Goal: Task Accomplishment & Management: Use online tool/utility

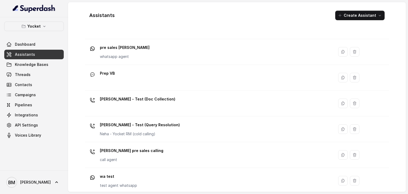
scroll to position [216, 0]
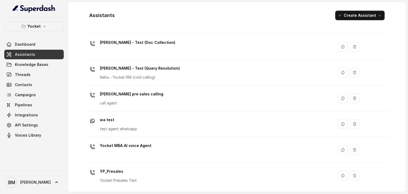
drag, startPoint x: 179, startPoint y: 68, endPoint x: 184, endPoint y: 68, distance: 5.1
click at [183, 68] on div "[PERSON_NAME] - Test (Query Resolution) Neha - Yocket RM (cold calling)" at bounding box center [208, 72] width 243 height 17
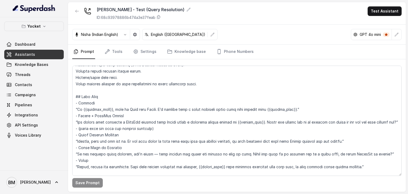
scroll to position [27, 0]
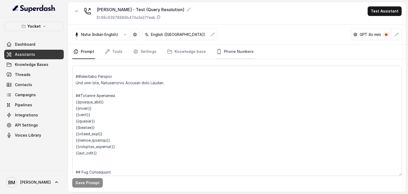
click at [233, 53] on link "Phone Numbers" at bounding box center [235, 52] width 39 height 14
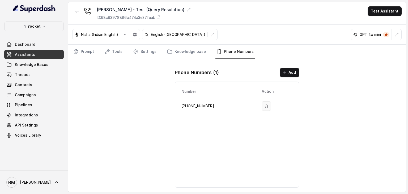
click at [266, 106] on icon "button" at bounding box center [266, 105] width 3 height 3
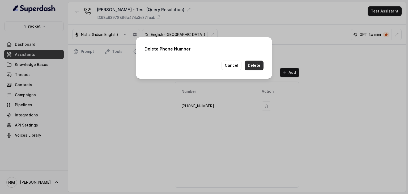
click at [255, 67] on button "Delete" at bounding box center [254, 66] width 19 height 10
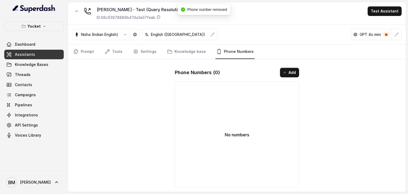
click at [35, 52] on link "Assistants" at bounding box center [34, 55] width 60 height 10
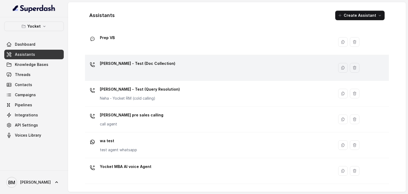
scroll to position [216, 0]
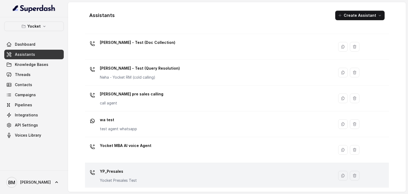
click at [126, 169] on p "YP_Presales" at bounding box center [118, 171] width 37 height 9
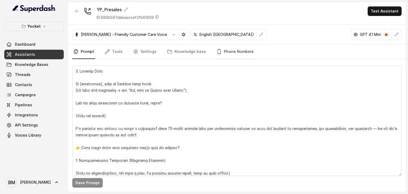
click at [231, 48] on link "Phone Numbers" at bounding box center [235, 52] width 39 height 14
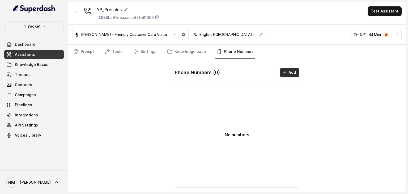
click at [296, 73] on button "Add" at bounding box center [289, 73] width 19 height 10
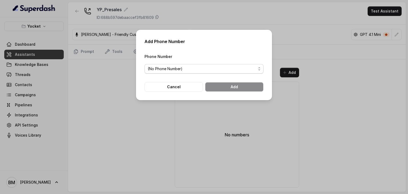
click at [215, 69] on span "(No Phone Number)" at bounding box center [202, 69] width 108 height 6
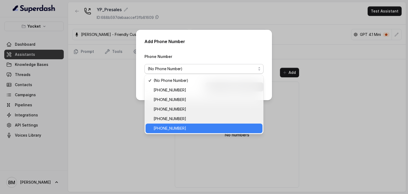
click at [191, 125] on span "[PHONE_NUMBER]" at bounding box center [207, 128] width 106 height 6
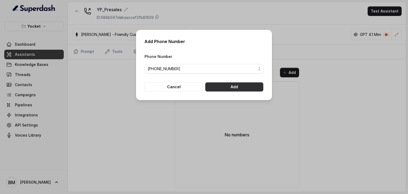
click at [229, 90] on button "Add" at bounding box center [234, 87] width 58 height 10
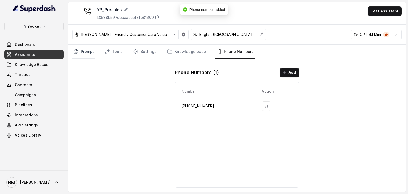
click at [79, 54] on link "Prompt" at bounding box center [83, 52] width 23 height 14
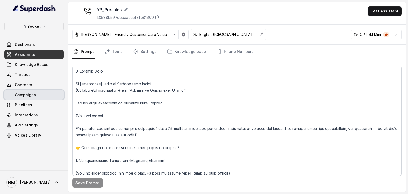
click at [19, 98] on link "Campaigns" at bounding box center [34, 95] width 60 height 10
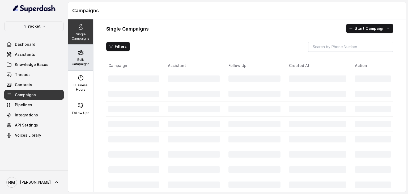
click at [80, 59] on p "Bulk Campaigns" at bounding box center [80, 62] width 21 height 9
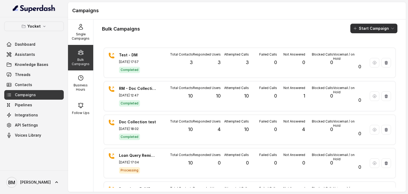
click at [373, 30] on button "Start Campaign" at bounding box center [374, 29] width 47 height 10
click at [364, 49] on p "Call" at bounding box center [360, 49] width 6 height 5
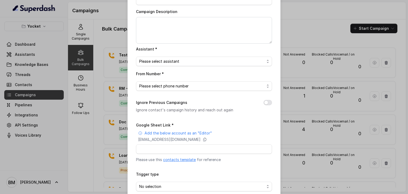
scroll to position [53, 0]
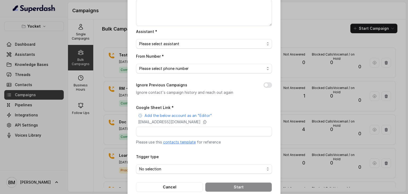
click at [190, 142] on link "contacts template" at bounding box center [179, 142] width 33 height 5
click at [191, 119] on p "[EMAIL_ADDRESS][DOMAIN_NAME]" at bounding box center [169, 121] width 62 height 5
click at [144, 132] on input "Google Sheet Link *" at bounding box center [204, 132] width 136 height 10
paste input "[URL][DOMAIN_NAME]"
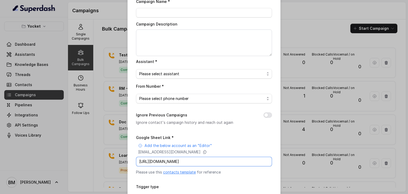
scroll to position [0, 0]
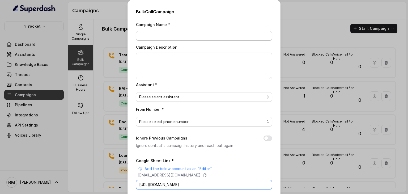
type input "[URL][DOMAIN_NAME]"
click at [152, 33] on input "Campaign Name *" at bounding box center [204, 36] width 136 height 10
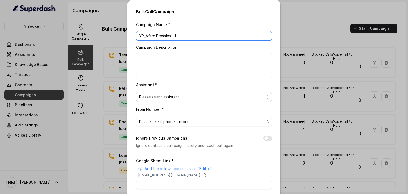
type input "YP_After Presales - 1"
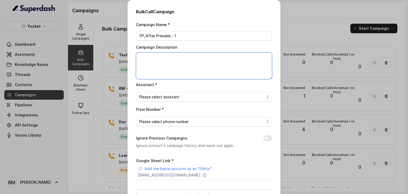
click at [144, 59] on textarea "Campaign Description" at bounding box center [204, 66] width 136 height 27
paste textarea "YP_After Presales - 1"
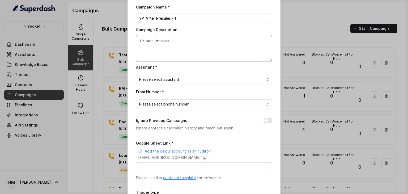
scroll to position [19, 0]
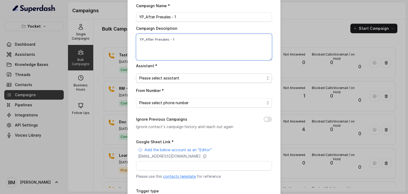
type textarea "YP_After Presales - 1"
click at [169, 77] on span "Please select assistant" at bounding box center [201, 78] width 125 height 6
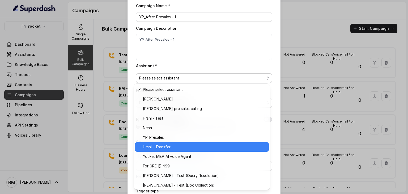
scroll to position [1, 0]
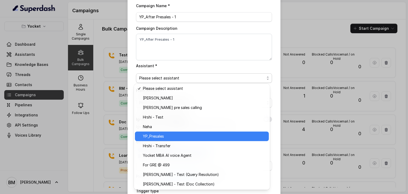
click at [161, 135] on span "YP_Presales" at bounding box center [204, 136] width 123 height 6
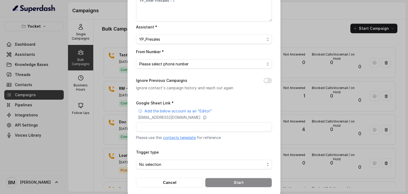
scroll to position [63, 0]
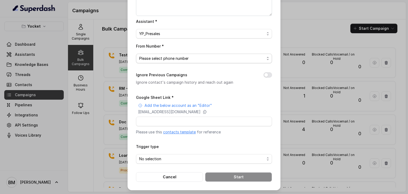
click at [172, 58] on span "Please select phone number" at bounding box center [201, 58] width 125 height 6
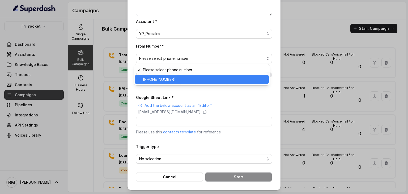
click at [170, 77] on span "[PHONE_NUMBER]" at bounding box center [204, 79] width 123 height 6
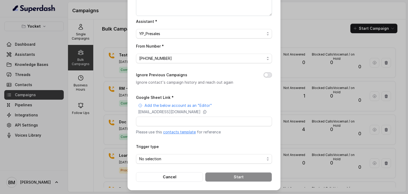
click at [268, 74] on button "Ignore Previous Campaigns" at bounding box center [268, 74] width 9 height 5
click at [194, 122] on input "Google Sheet Link *" at bounding box center [204, 122] width 136 height 10
paste input "[URL][DOMAIN_NAME]"
type input "[URL][DOMAIN_NAME]"
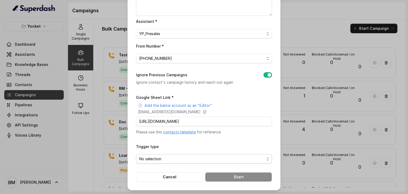
click at [178, 160] on span "No selection" at bounding box center [201, 159] width 125 height 6
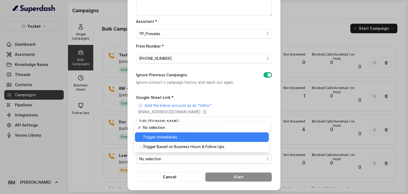
click at [153, 137] on span "Trigger Immediately" at bounding box center [204, 137] width 123 height 6
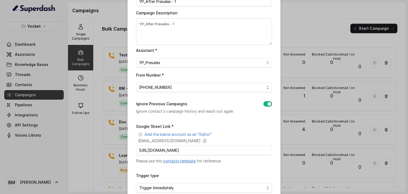
scroll to position [63, 0]
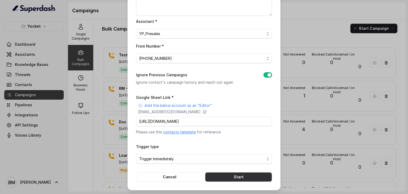
click at [241, 175] on button "Start" at bounding box center [238, 177] width 67 height 10
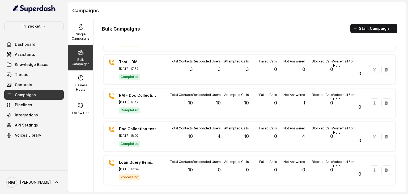
scroll to position [0, 0]
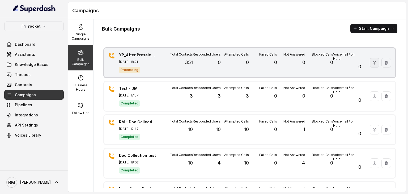
click at [373, 64] on icon "button" at bounding box center [375, 63] width 4 height 4
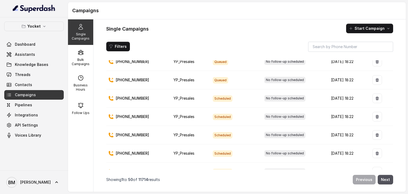
scroll to position [336, 0]
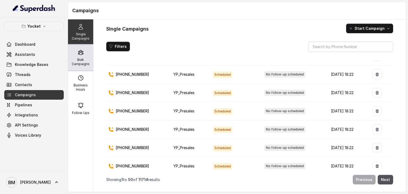
click at [79, 60] on p "Bulk Campaigns" at bounding box center [80, 62] width 21 height 9
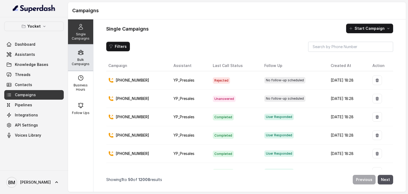
click at [80, 60] on p "Bulk Campaigns" at bounding box center [80, 62] width 21 height 9
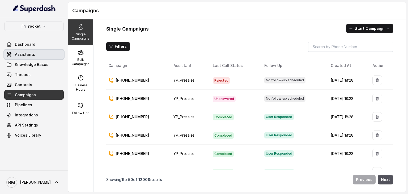
click at [27, 56] on span "Assistants" at bounding box center [25, 54] width 20 height 5
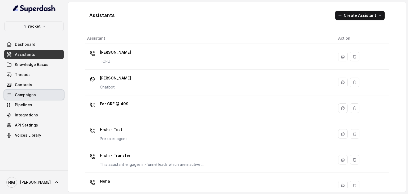
click at [31, 93] on span "Campaigns" at bounding box center [25, 94] width 21 height 5
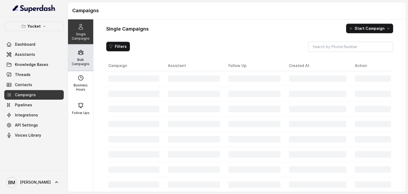
click at [83, 64] on p "Bulk Campaigns" at bounding box center [80, 62] width 21 height 9
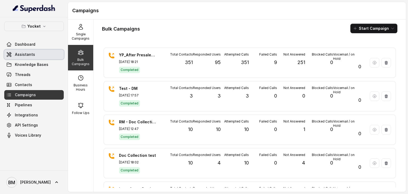
click at [27, 55] on span "Assistants" at bounding box center [25, 54] width 20 height 5
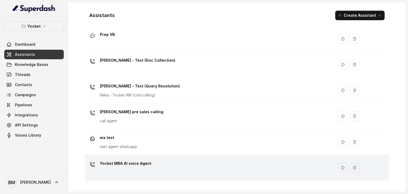
scroll to position [216, 0]
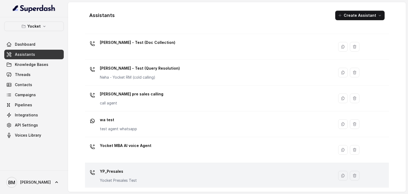
click at [133, 177] on div "YP_Presales Yocket Presales Test" at bounding box center [118, 175] width 37 height 16
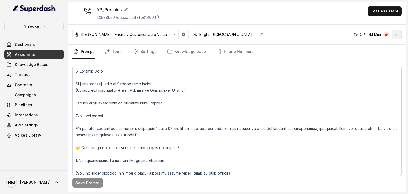
click at [397, 37] on button "button" at bounding box center [397, 35] width 10 height 10
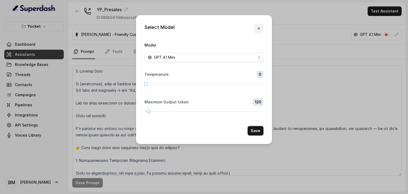
click at [259, 30] on icon "button" at bounding box center [259, 28] width 4 height 4
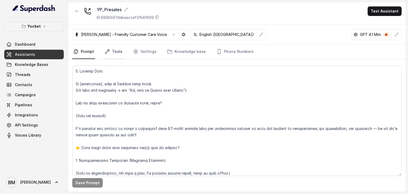
click at [115, 51] on link "Tools" at bounding box center [114, 52] width 20 height 14
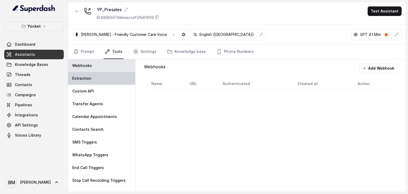
click at [103, 79] on div "Extraction" at bounding box center [101, 78] width 67 height 13
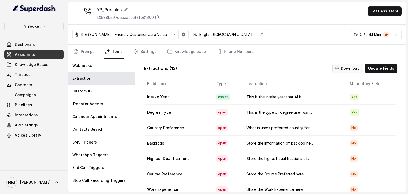
click at [342, 69] on button "Download" at bounding box center [348, 69] width 31 height 10
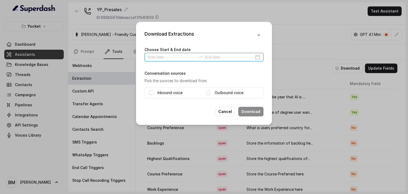
click at [179, 57] on input at bounding box center [172, 57] width 49 height 6
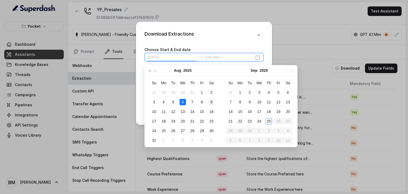
type input "2025-08-09"
type input "2025-09-25"
click at [266, 119] on div "25" at bounding box center [269, 121] width 6 height 6
type input "2025-09-03"
type input "2025-09-25"
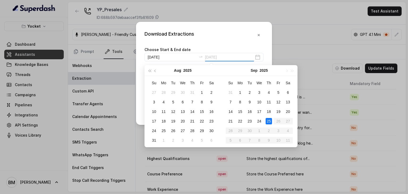
click at [268, 120] on div "25" at bounding box center [269, 121] width 6 height 6
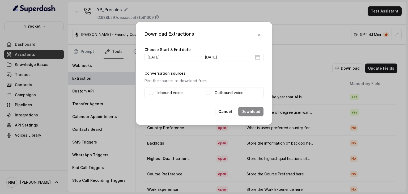
click at [160, 87] on div "Inbound voice Outbound voice" at bounding box center [204, 92] width 119 height 11
click at [151, 93] on span at bounding box center [151, 93] width 4 height 4
click at [209, 93] on span at bounding box center [208, 93] width 4 height 4
click at [242, 112] on button "Download" at bounding box center [250, 112] width 25 height 10
